Goal: Find specific page/section: Find specific page/section

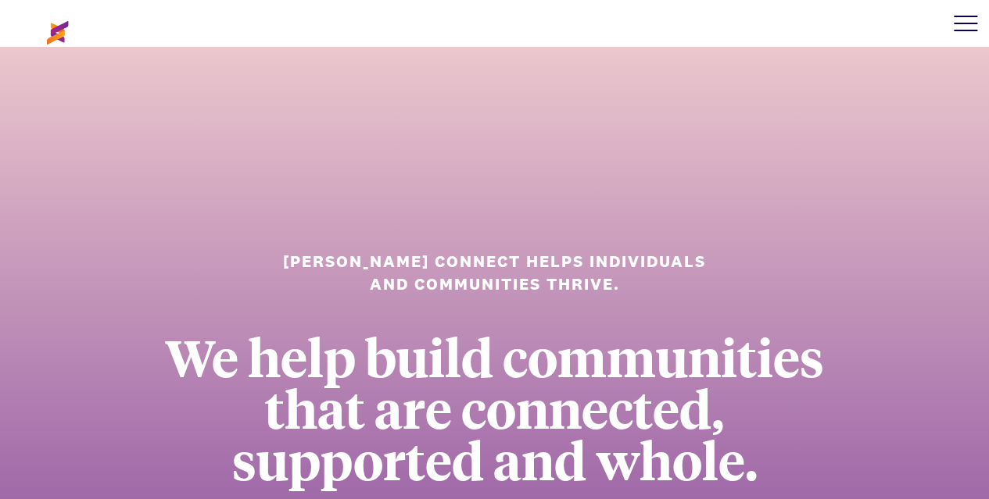
click at [967, 19] on div at bounding box center [965, 23] width 47 height 47
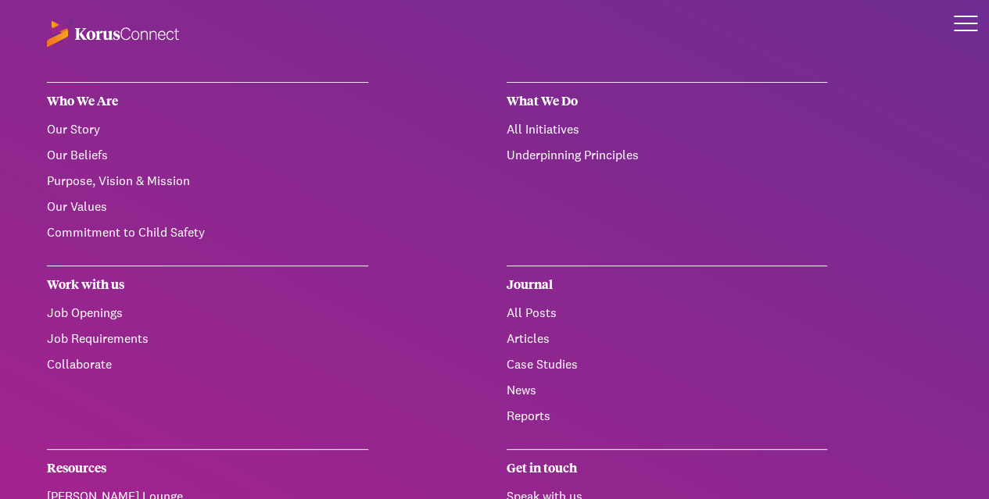
click at [102, 309] on link "Job Openings" at bounding box center [85, 313] width 76 height 16
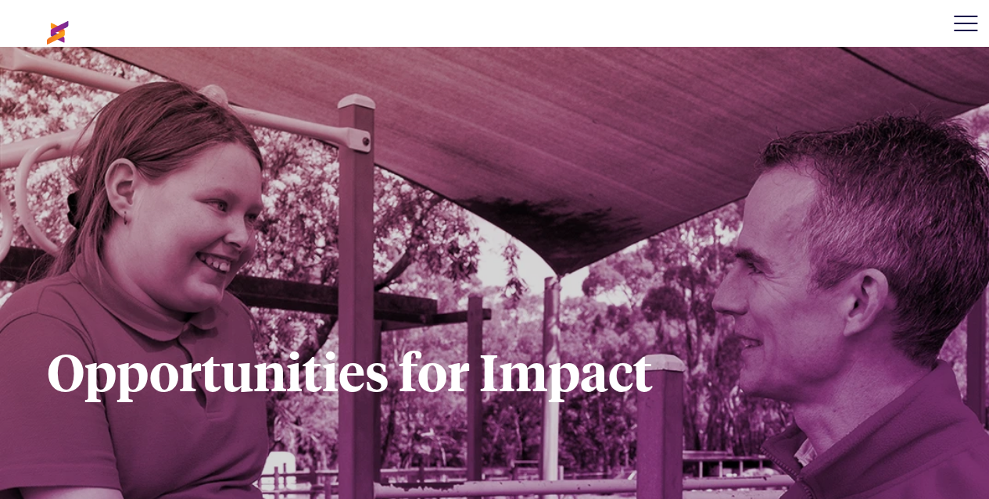
click at [964, 16] on div at bounding box center [964, 17] width 23 height 2
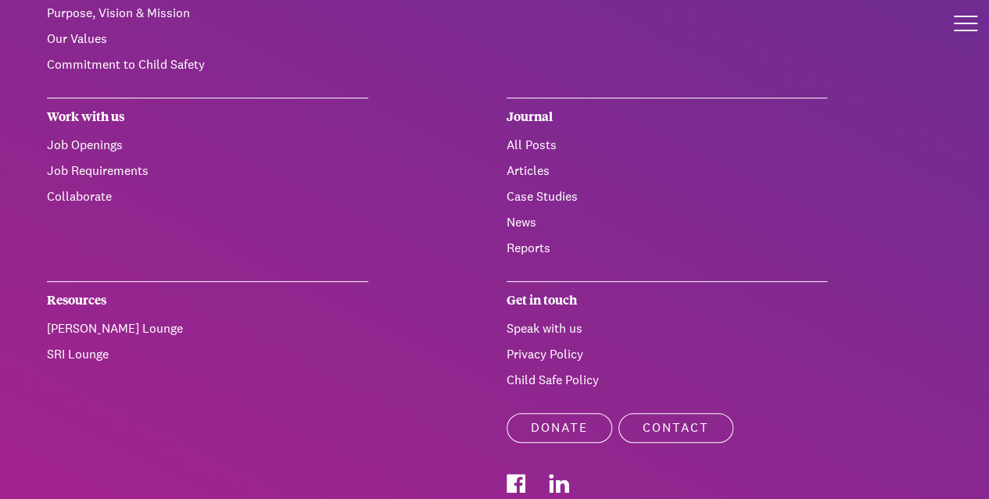
scroll to position [169, 0]
click at [68, 331] on link "[PERSON_NAME] Lounge" at bounding box center [115, 328] width 136 height 16
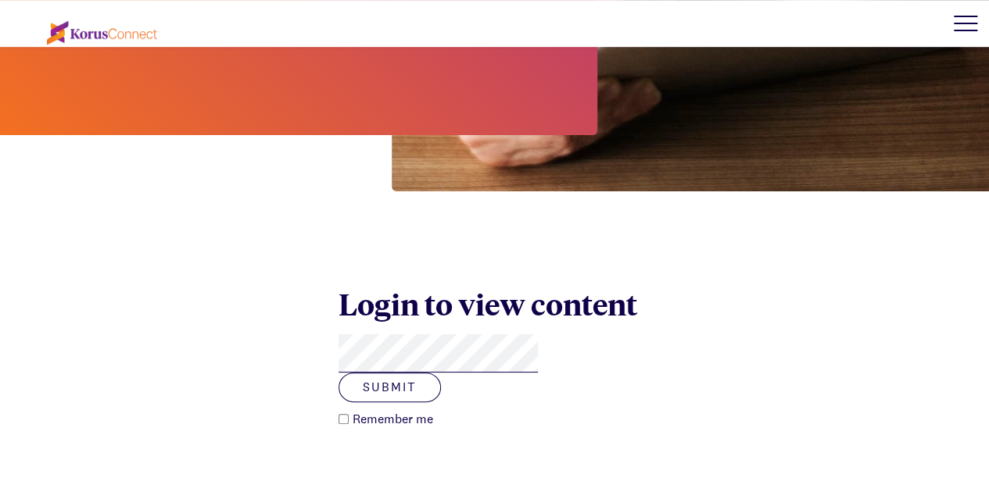
scroll to position [424, 0]
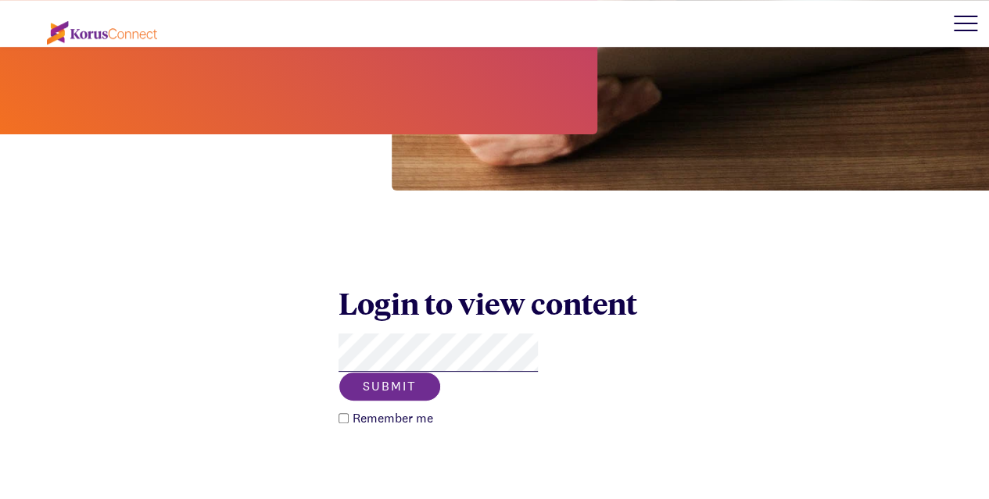
click at [441, 372] on button "Submit" at bounding box center [389, 387] width 102 height 30
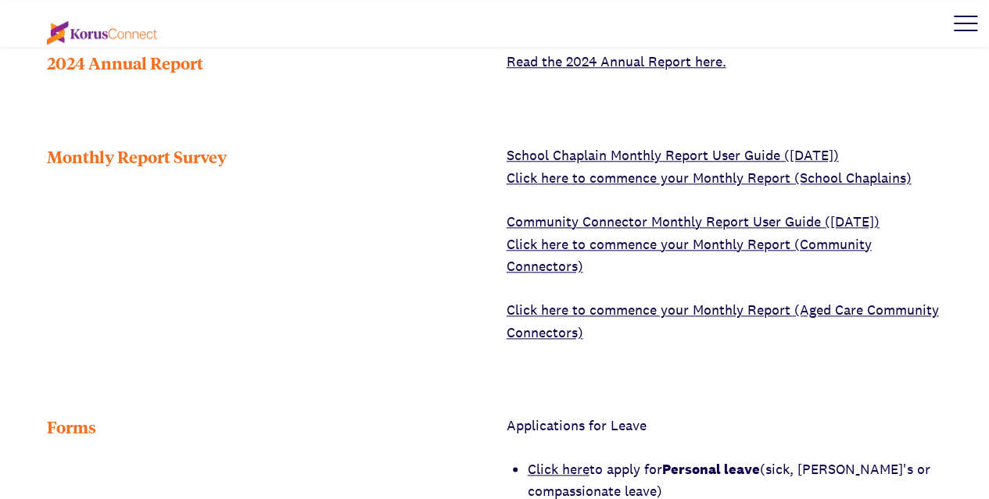
scroll to position [728, 0]
click at [667, 168] on link "Click here to commence your Monthly Report (School Chaplains)" at bounding box center [708, 177] width 405 height 18
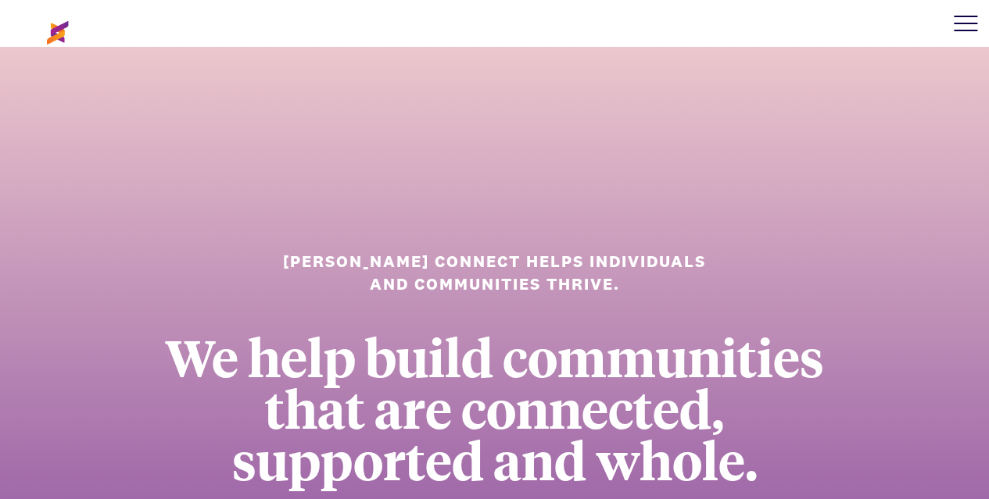
click at [953, 21] on div at bounding box center [965, 23] width 47 height 47
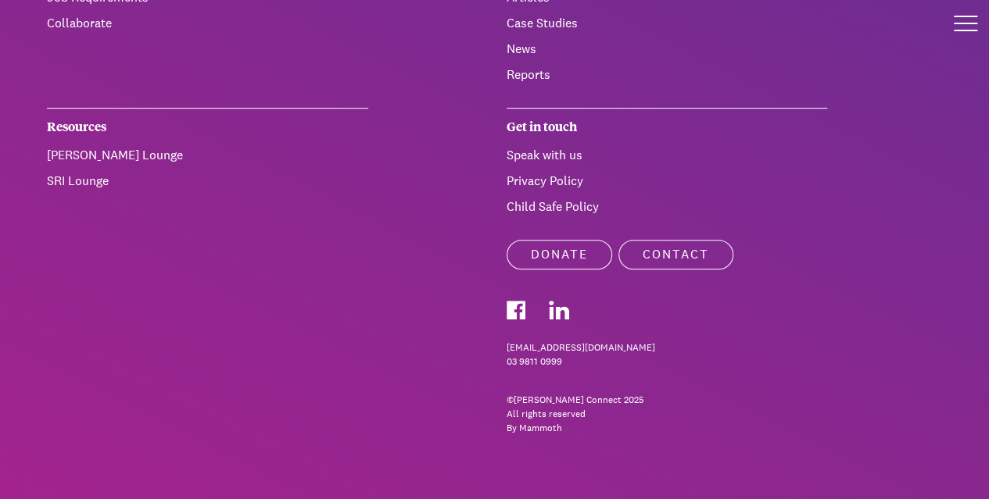
scroll to position [345, 0]
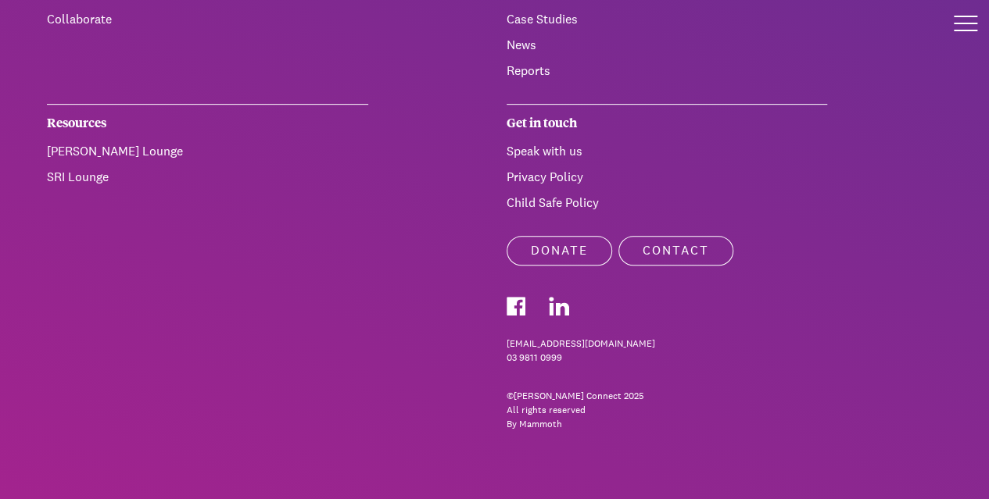
click at [80, 143] on link "[PERSON_NAME] Lounge" at bounding box center [115, 151] width 136 height 16
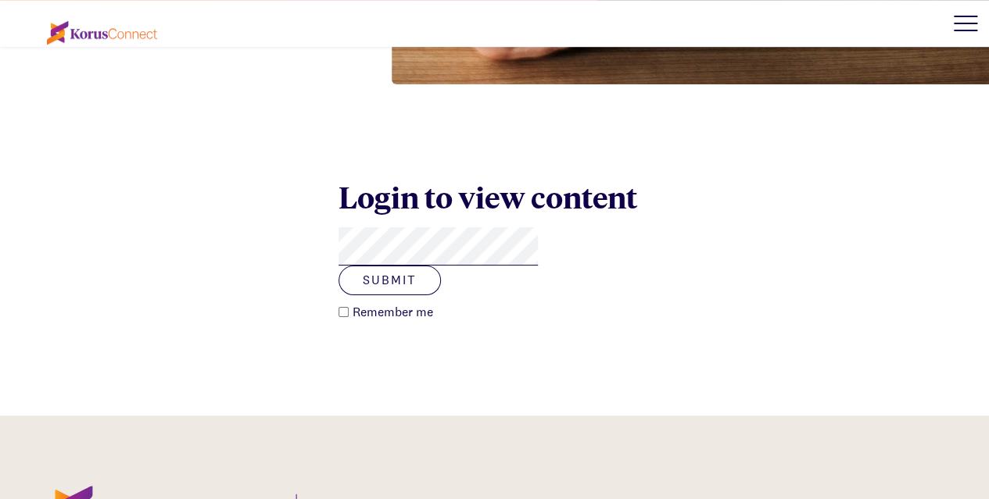
scroll to position [531, 0]
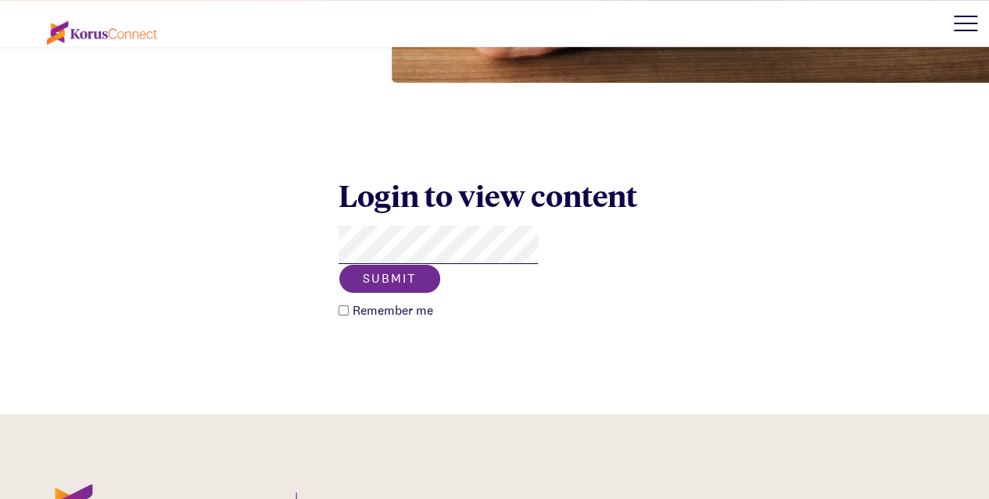
click at [441, 264] on button "Submit" at bounding box center [389, 279] width 102 height 30
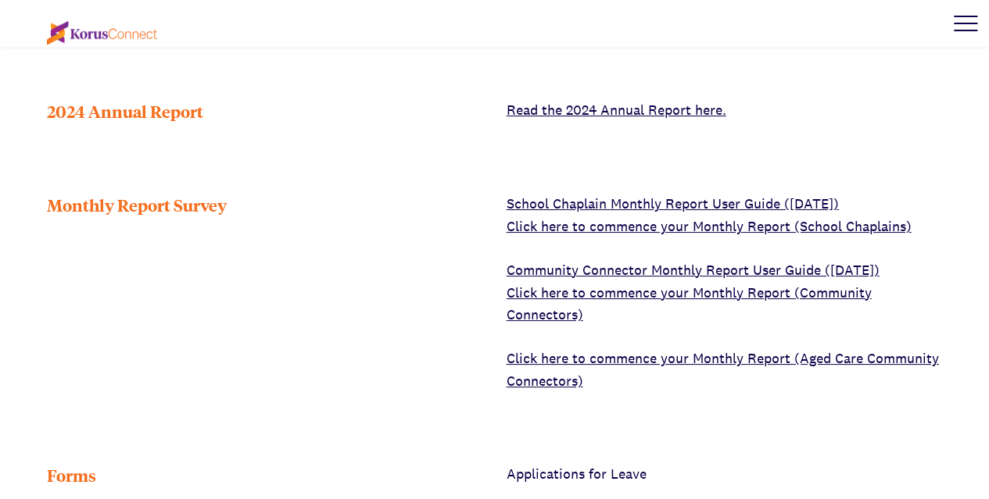
scroll to position [680, 0]
click at [685, 216] on link "Click here to commence your Monthly Report (School Chaplains)" at bounding box center [708, 225] width 405 height 18
